Goal: Obtain resource: Obtain resource

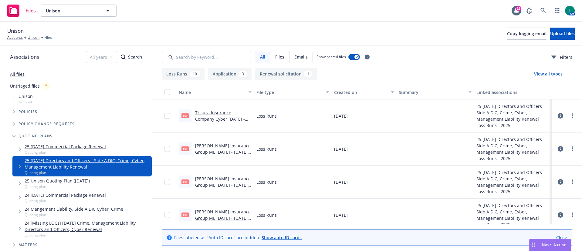
click at [546, 243] on span "Nova Assist" at bounding box center [554, 244] width 24 height 5
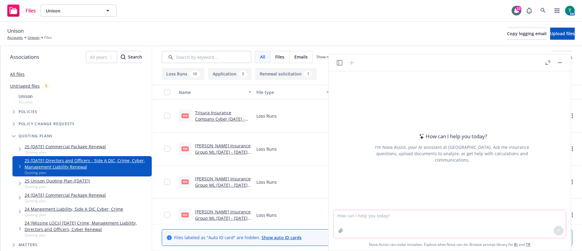
drag, startPoint x: 350, startPoint y: 225, endPoint x: 354, endPoint y: 220, distance: 6.7
click at [350, 225] on textarea at bounding box center [449, 224] width 232 height 28
type textarea "refine text"
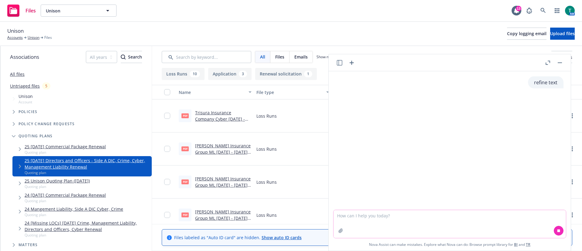
paste textarea "Yes, I believe so – it was the west coast team. I will also forward the info to…"
type textarea "Yes, I believe so – it was the west coast team. I will also forward the info to…"
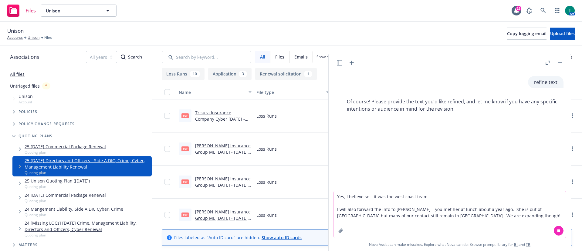
click at [486, 220] on textarea "Yes, I believe so – it was the west coast team. I will also forward the info to…" at bounding box center [449, 214] width 232 height 47
click at [481, 216] on textarea "Yes, I believe so – it was the west coast team. I will also forward the info to…" at bounding box center [449, 214] width 232 height 47
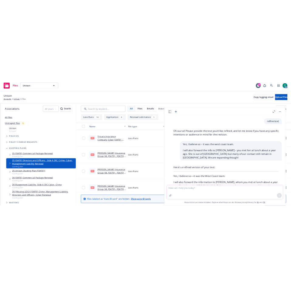
scroll to position [46, 0]
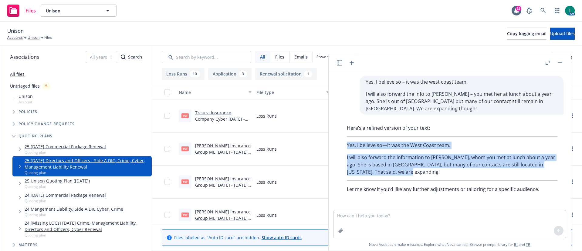
drag, startPoint x: 438, startPoint y: 174, endPoint x: 337, endPoint y: 144, distance: 104.5
click at [337, 144] on div "Here’s a refined version of your text: Yes, I believe so—it was the West Coast …" at bounding box center [452, 158] width 232 height 73
copy div "Yes, I believe so—it was the West Coast team. I will also forward the informati…"
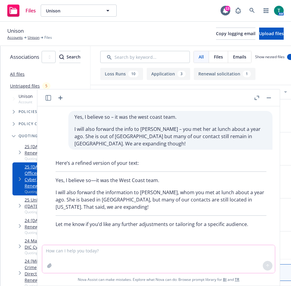
click at [66, 251] on textarea at bounding box center [158, 259] width 232 height 28
paste textarea "Yes, I believe so—it was the West Coast team. I will also forward the informati…"
type textarea "Yes, I believe so—it was the West Coast team. I will also forward the informati…"
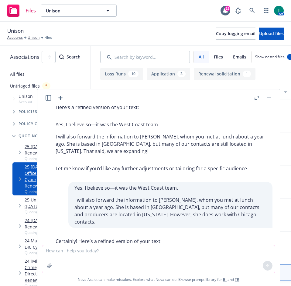
scroll to position [173, 0]
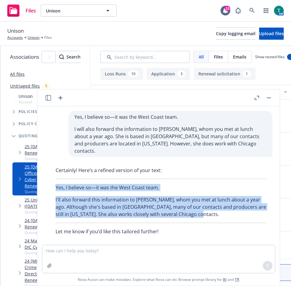
drag, startPoint x: 192, startPoint y: 208, endPoint x: 39, endPoint y: 183, distance: 154.6
click at [39, 183] on div "refine text Of course! Please provide the text you’d like refined, and let me k…" at bounding box center [158, 196] width 242 height 180
copy div "Yes, I believe so—it was the West Coast team. I'll also forward this informatio…"
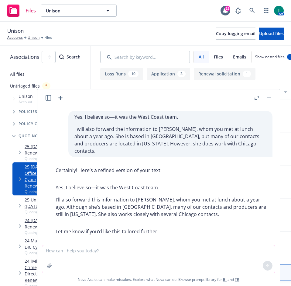
click at [56, 251] on textarea at bounding box center [158, 259] width 232 height 28
paste textarea "Hi [PERSON_NAME] - do you have time [DATE] where I can pick your brain a little…"
type textarea "Hi [PERSON_NAME] - do you have time [DATE] where I can pick your brain a little…"
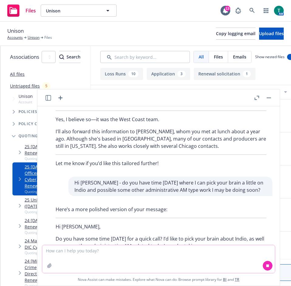
scroll to position [286, 0]
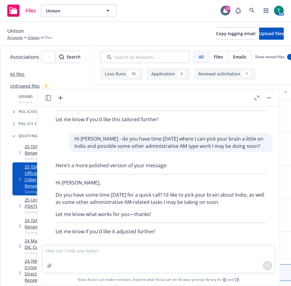
drag, startPoint x: 228, startPoint y: 196, endPoint x: 47, endPoint y: 188, distance: 181.0
click at [47, 188] on div "Here’s a more polished version of your message: Hi [PERSON_NAME], Do you have s…" at bounding box center [161, 199] width 232 height 78
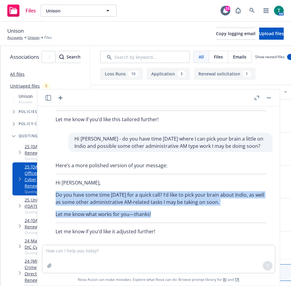
drag, startPoint x: 144, startPoint y: 207, endPoint x: 46, endPoint y: 189, distance: 99.6
click at [46, 189] on div "Here’s a more polished version of your message: Hi [PERSON_NAME], Do you have s…" at bounding box center [161, 199] width 232 height 78
copy div "Do you have some time [DATE] for a quick call? I’d like to pick your brain abou…"
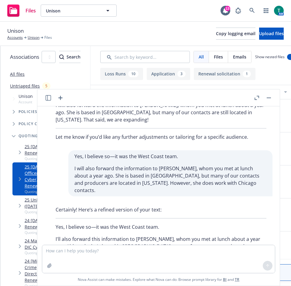
click at [268, 99] on button "button" at bounding box center [268, 97] width 7 height 7
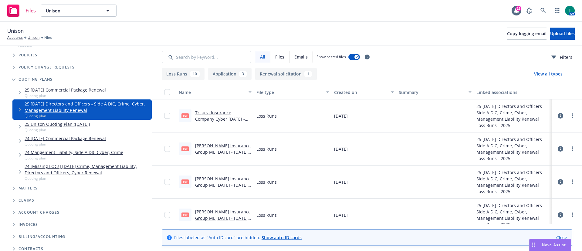
scroll to position [61, 0]
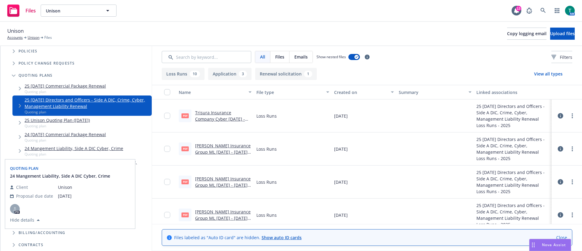
click at [85, 150] on link "24 Mangement Liability, Side A DIC Cyber, Crime" at bounding box center [74, 148] width 99 height 6
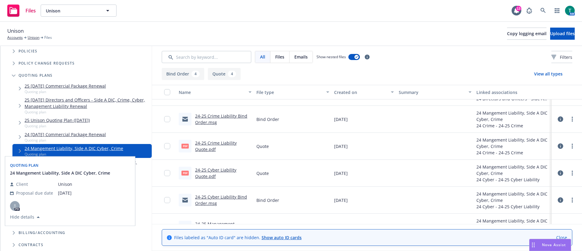
scroll to position [91, 0]
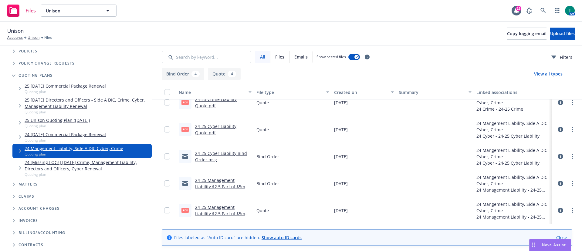
click at [224, 154] on link "24-25 Cyber Liability Bind Order.msg" at bounding box center [221, 156] width 52 height 12
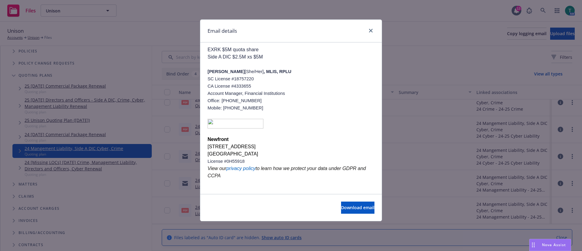
scroll to position [0, 0]
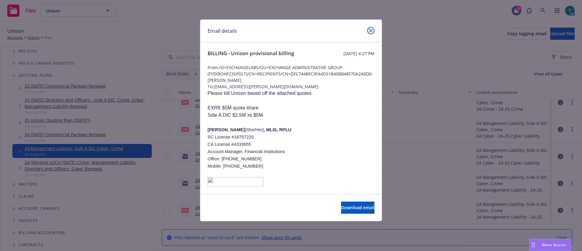
click at [370, 32] on link "close" at bounding box center [370, 30] width 7 height 7
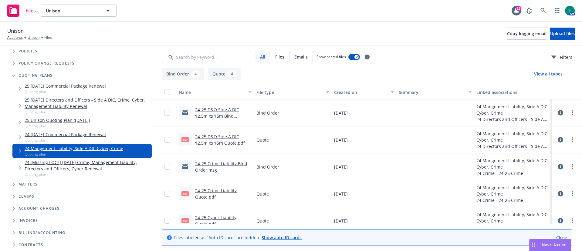
click at [217, 111] on link "24-25 D&O Side A DIC $2.5m xs $5m Bind Order.msg" at bounding box center [217, 116] width 44 height 19
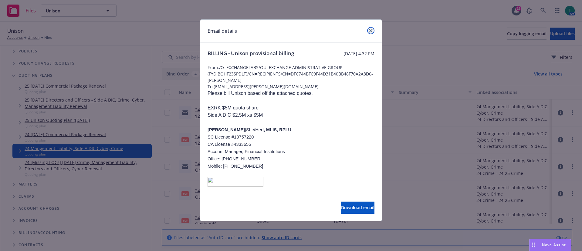
click at [373, 32] on link "close" at bounding box center [370, 30] width 7 height 7
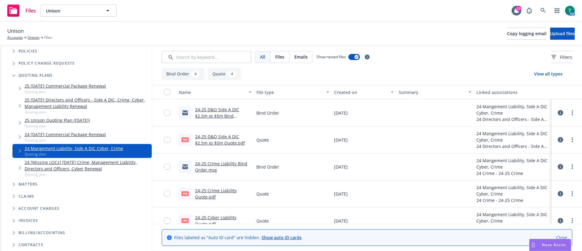
click at [210, 139] on link "24-25 D&O Side A DIC $2.5m xs $5m Quote.pdf" at bounding box center [220, 140] width 50 height 12
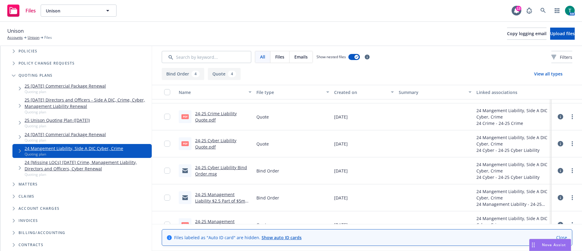
scroll to position [89, 0]
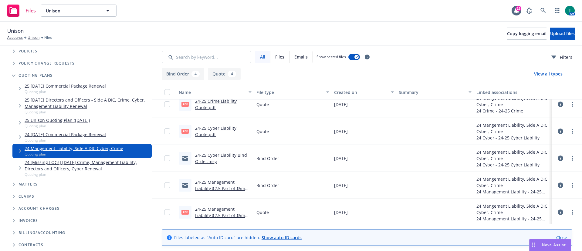
click at [220, 182] on link "24-25 Management Liability $2.5 Part of $5m Bind Order.msg" at bounding box center [220, 188] width 50 height 19
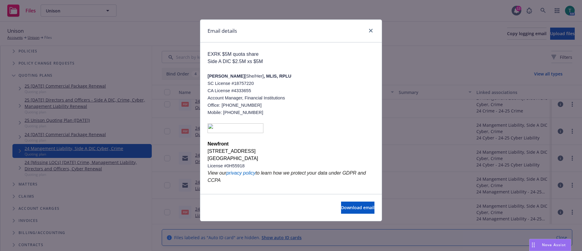
scroll to position [58, 0]
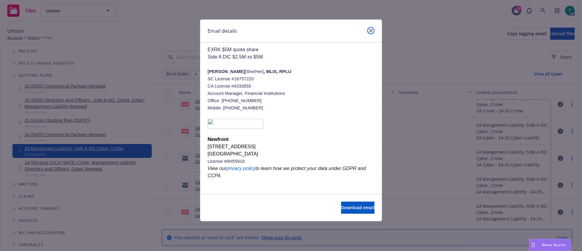
click at [369, 30] on icon "close" at bounding box center [371, 31] width 4 height 4
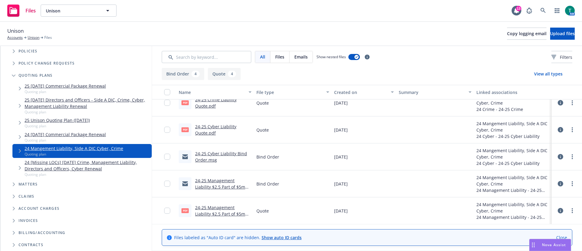
scroll to position [91, 0]
click at [226, 154] on link "24-25 Cyber Liability Bind Order.msg" at bounding box center [221, 156] width 52 height 12
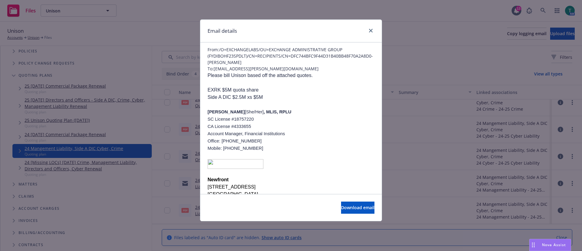
scroll to position [0, 0]
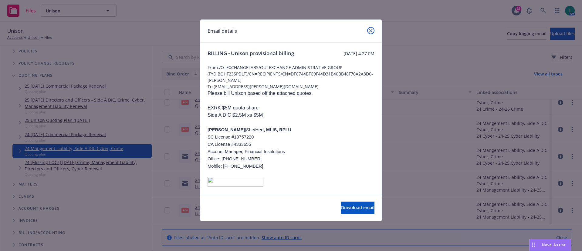
click at [373, 32] on link "close" at bounding box center [370, 30] width 7 height 7
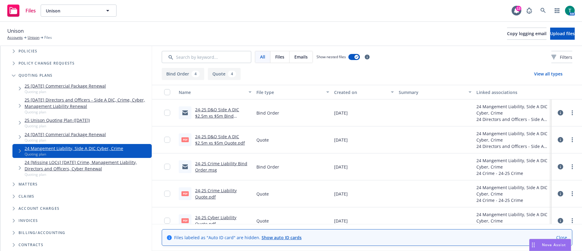
click at [222, 165] on link "24-25 Crime Liability Bind Order.msg" at bounding box center [221, 167] width 52 height 12
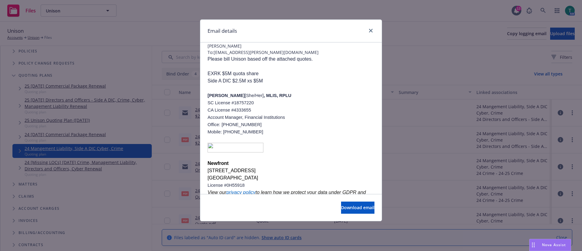
scroll to position [58, 0]
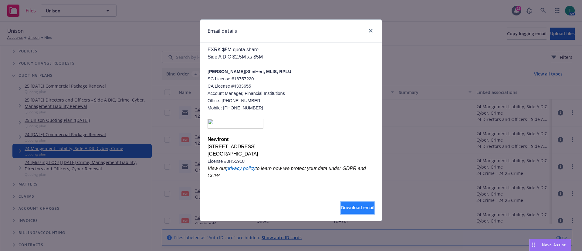
click at [341, 211] on button "Download email" at bounding box center [357, 208] width 33 height 12
click at [373, 31] on link "close" at bounding box center [370, 30] width 7 height 7
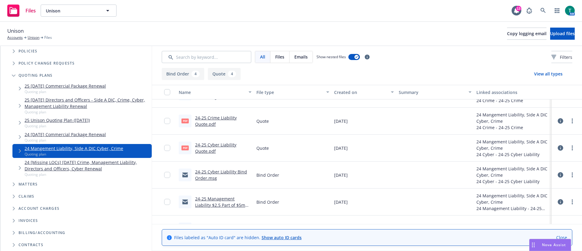
scroll to position [91, 0]
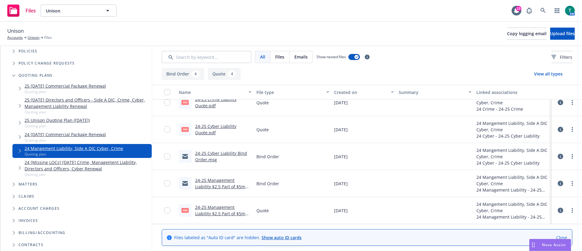
click at [218, 180] on link "24-25 Management Liability $2.5 Part of $5m Bind Order.msg" at bounding box center [220, 186] width 50 height 19
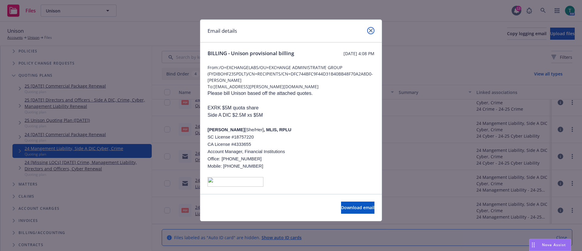
click at [371, 33] on link "close" at bounding box center [370, 30] width 7 height 7
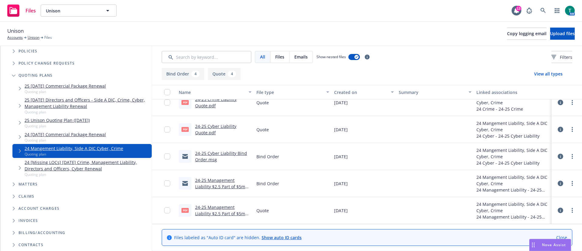
click at [112, 163] on link "24 [Missing LOCs] [DATE] Crime, Management Liability, Directors and Officers, C…" at bounding box center [87, 165] width 125 height 13
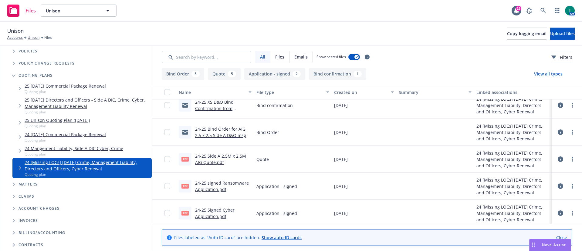
scroll to position [162, 0]
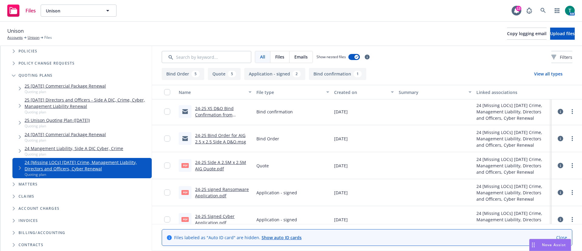
click at [213, 137] on link "24-25 Bind Order for AIG 2.5 x 2.5 Side A D&O.msg" at bounding box center [220, 139] width 51 height 12
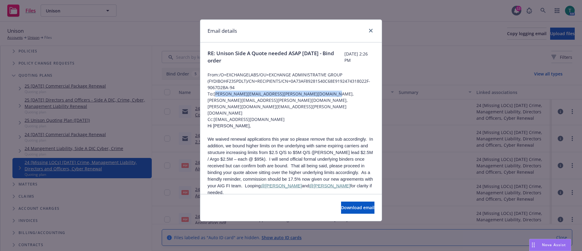
drag, startPoint x: 330, startPoint y: 95, endPoint x: 218, endPoint y: 95, distance: 112.6
click at [218, 95] on span "To: [PERSON_NAME][EMAIL_ADDRESS][PERSON_NAME][DOMAIN_NAME], [PERSON_NAME][EMAIL…" at bounding box center [291, 103] width 167 height 25
click at [283, 123] on p "Hi [PERSON_NAME]," at bounding box center [291, 126] width 167 height 7
drag, startPoint x: 304, startPoint y: 93, endPoint x: 215, endPoint y: 96, distance: 89.3
click at [215, 96] on span "To: [PERSON_NAME][EMAIL_ADDRESS][PERSON_NAME][DOMAIN_NAME], [PERSON_NAME][EMAIL…" at bounding box center [291, 103] width 167 height 25
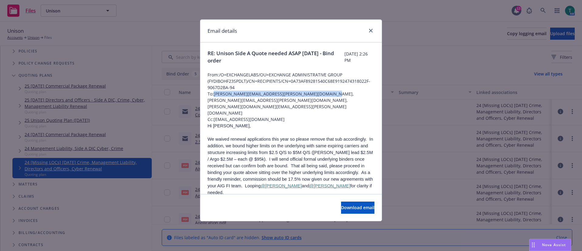
copy span "[PERSON_NAME][EMAIL_ADDRESS][PERSON_NAME][DOMAIN_NAME], [PERSON_NAME][EMAIL_ADD…"
click at [322, 116] on span "Cc: [PERSON_NAME][EMAIL_ADDRESS][PERSON_NAME][DOMAIN_NAME]" at bounding box center [291, 119] width 167 height 6
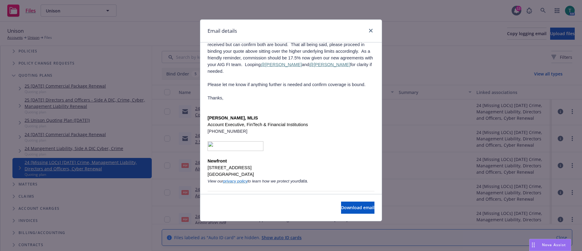
scroll to position [182, 0]
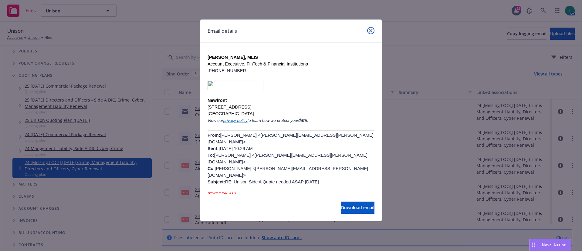
drag, startPoint x: 374, startPoint y: 31, endPoint x: 307, endPoint y: 80, distance: 82.4
click at [374, 31] on link "close" at bounding box center [370, 30] width 7 height 7
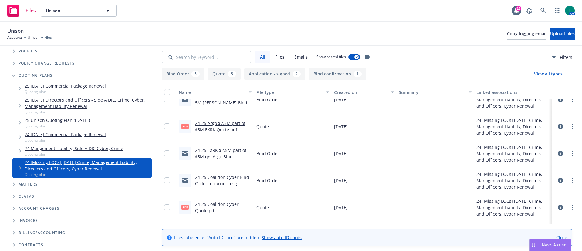
scroll to position [0, 0]
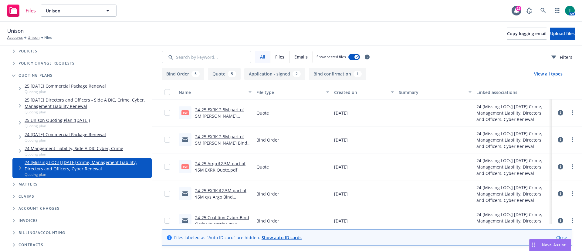
click at [223, 137] on link "24-25 EXRK 2.5M part of 5M [PERSON_NAME] Bind Order.msg" at bounding box center [221, 143] width 52 height 19
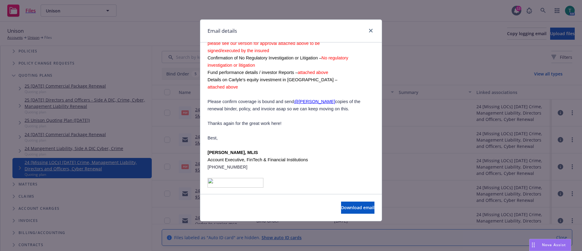
scroll to position [121, 0]
drag, startPoint x: 372, startPoint y: 29, endPoint x: 369, endPoint y: 32, distance: 3.9
click at [372, 29] on icon "close" at bounding box center [371, 31] width 4 height 4
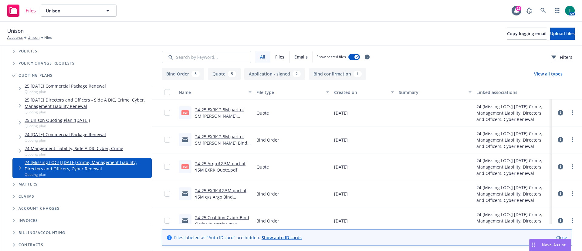
click at [211, 190] on link "24-25 EXRK $2.5M part of $5M q/s Argo Bind Order.msg" at bounding box center [220, 197] width 51 height 19
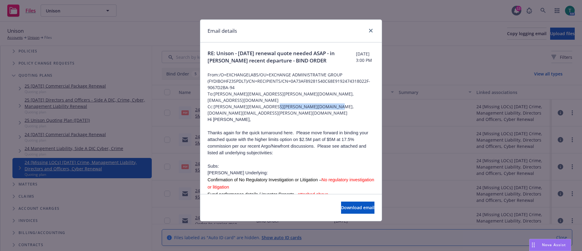
drag, startPoint x: 329, startPoint y: 101, endPoint x: 271, endPoint y: 102, distance: 58.0
click at [271, 103] on span "Cc: [PERSON_NAME][EMAIL_ADDRESS][PERSON_NAME][DOMAIN_NAME], [DOMAIN_NAME][EMAIL…" at bounding box center [291, 109] width 167 height 13
copy span "[EMAIL_ADDRESS][PERSON_NAME][DOMAIN_NAME]"
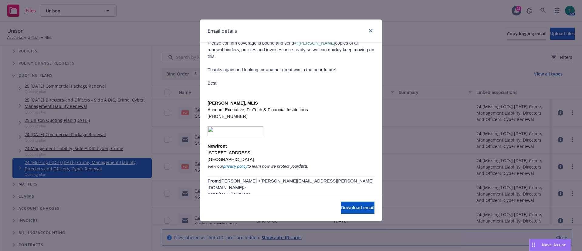
scroll to position [243, 0]
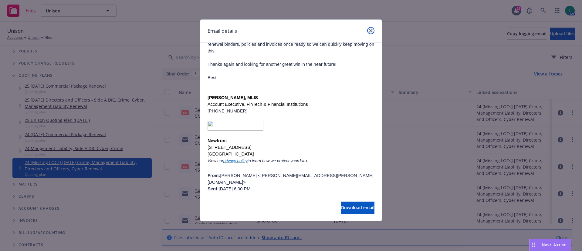
click at [370, 31] on icon "close" at bounding box center [371, 31] width 4 height 4
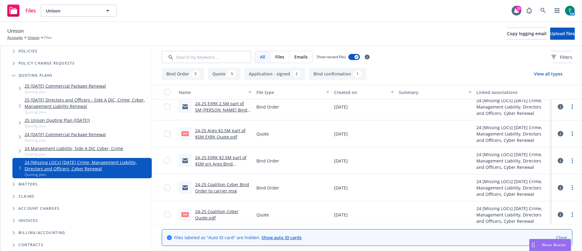
scroll to position [61, 0]
click at [225, 158] on link "24-25 Coalition Cyber Bind Order to carrier.msg" at bounding box center [222, 160] width 54 height 12
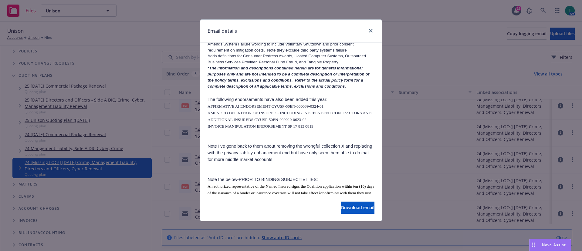
scroll to position [637, 0]
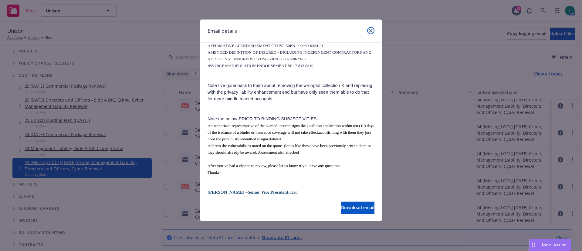
click at [371, 32] on icon "close" at bounding box center [371, 31] width 4 height 4
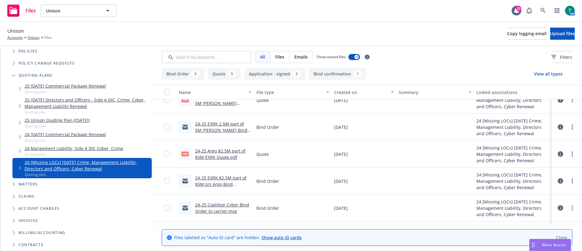
scroll to position [0, 0]
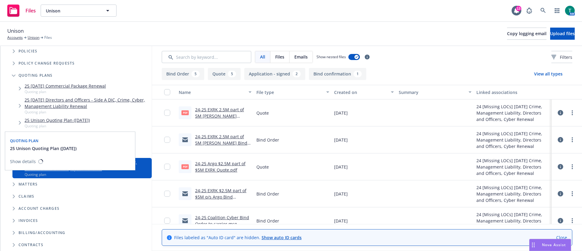
click at [62, 120] on link "25 Unison Quoting Plan ([DATE])" at bounding box center [57, 120] width 65 height 6
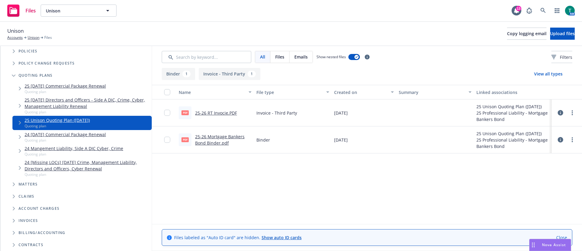
click at [65, 103] on link "25 [DATE] Directors and Officers - Side A DIC, Crime, Cyber, Management Liabili…" at bounding box center [87, 103] width 125 height 13
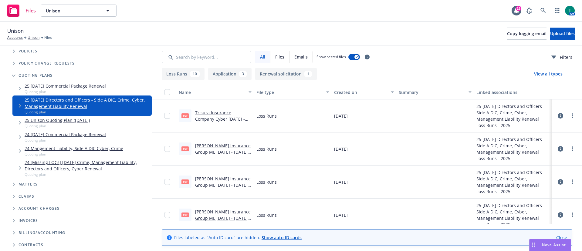
click at [70, 83] on link "25 [DATE] Commercial Package Renewal" at bounding box center [65, 86] width 81 height 6
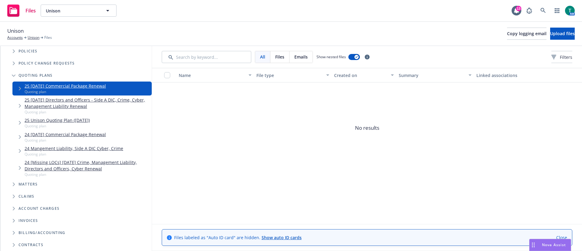
click at [80, 166] on link "24 [Missing LOCs] [DATE] Crime, Management Liability, Directors and Officers, C…" at bounding box center [87, 165] width 125 height 13
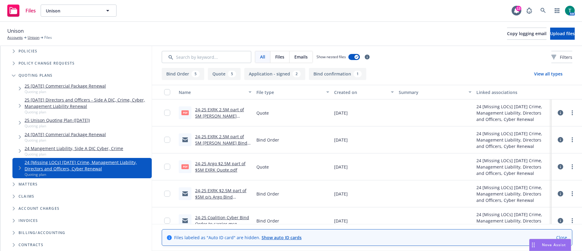
click at [73, 122] on link "25 Unison Quoting Plan ([DATE])" at bounding box center [57, 120] width 65 height 6
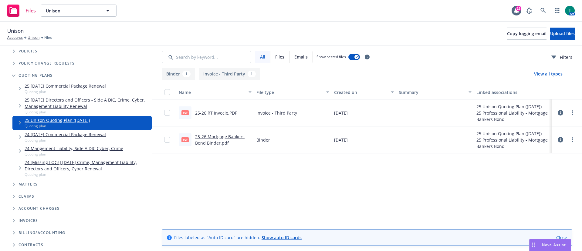
drag, startPoint x: 48, startPoint y: 79, endPoint x: 48, endPoint y: 86, distance: 6.4
click at [48, 83] on li "Quoting plans 25 [DATE] Commercial Package Renewal Quoting plan 25 [DATE] Direc…" at bounding box center [78, 123] width 145 height 109
click at [49, 87] on link "25 [DATE] Commercial Package Renewal" at bounding box center [65, 86] width 81 height 6
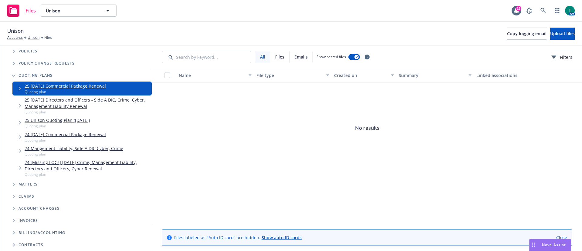
click at [68, 150] on link "24 Mangement Liability, Side A DIC Cyber, Crime" at bounding box center [74, 148] width 99 height 6
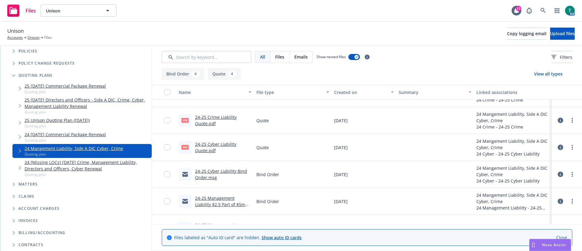
scroll to position [91, 0]
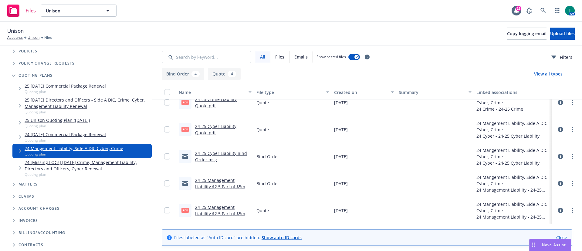
click at [75, 164] on link "24 [Missing LOCs] [DATE] Crime, Management Liability, Directors and Officers, C…" at bounding box center [87, 165] width 125 height 13
